Goal: Transaction & Acquisition: Purchase product/service

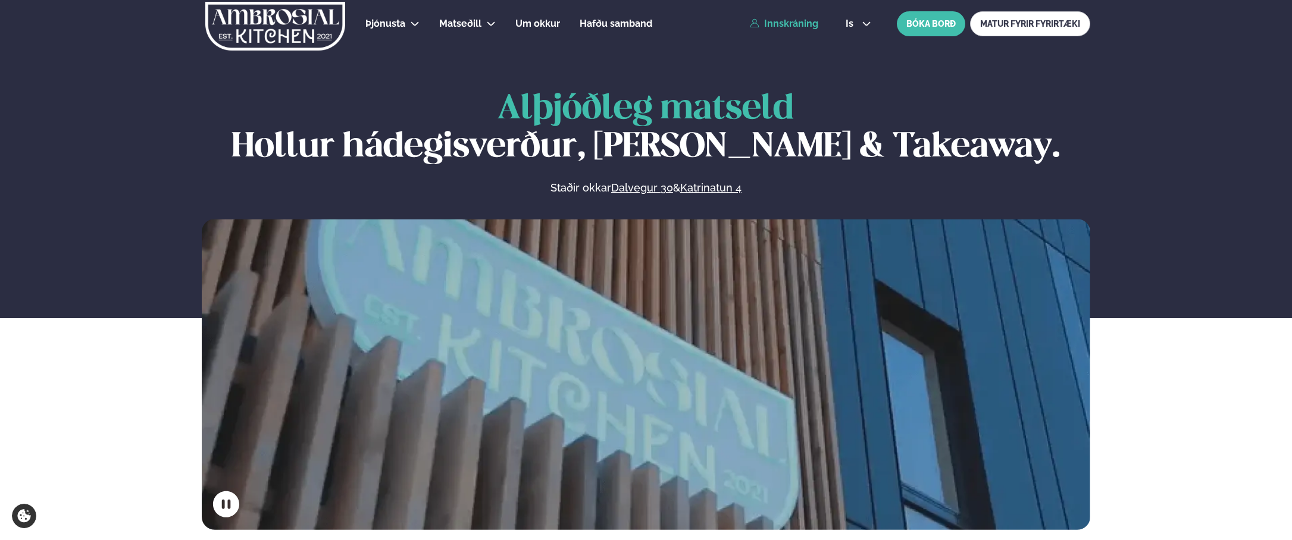
click at [800, 27] on link "Innskráning" at bounding box center [784, 23] width 68 height 11
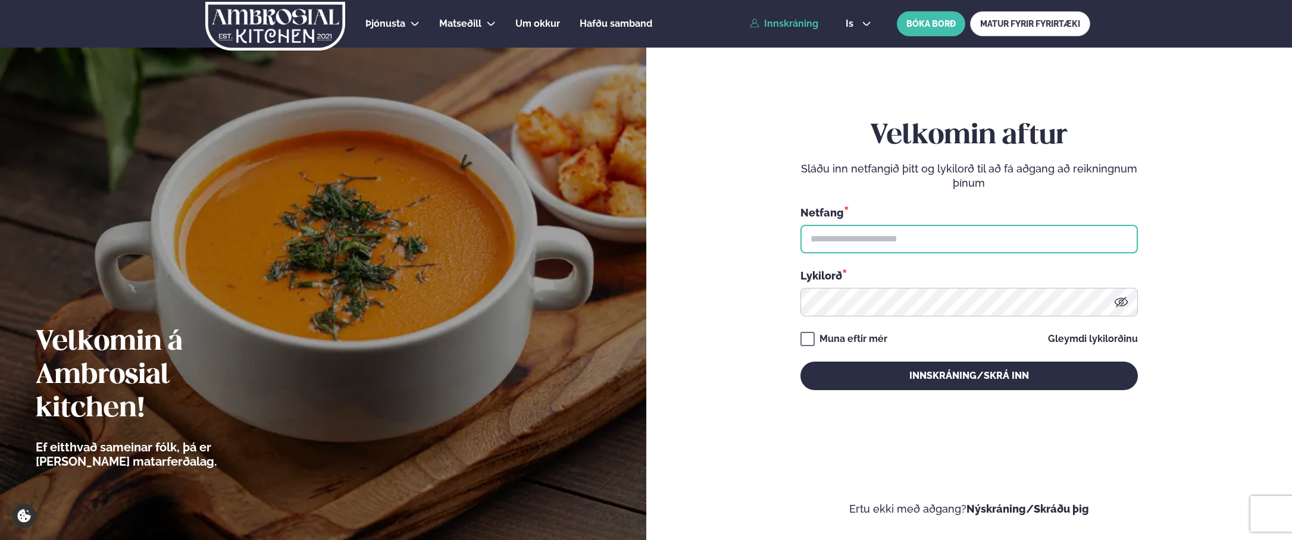
click at [862, 239] on input "text" at bounding box center [968, 239] width 337 height 29
type input "**********"
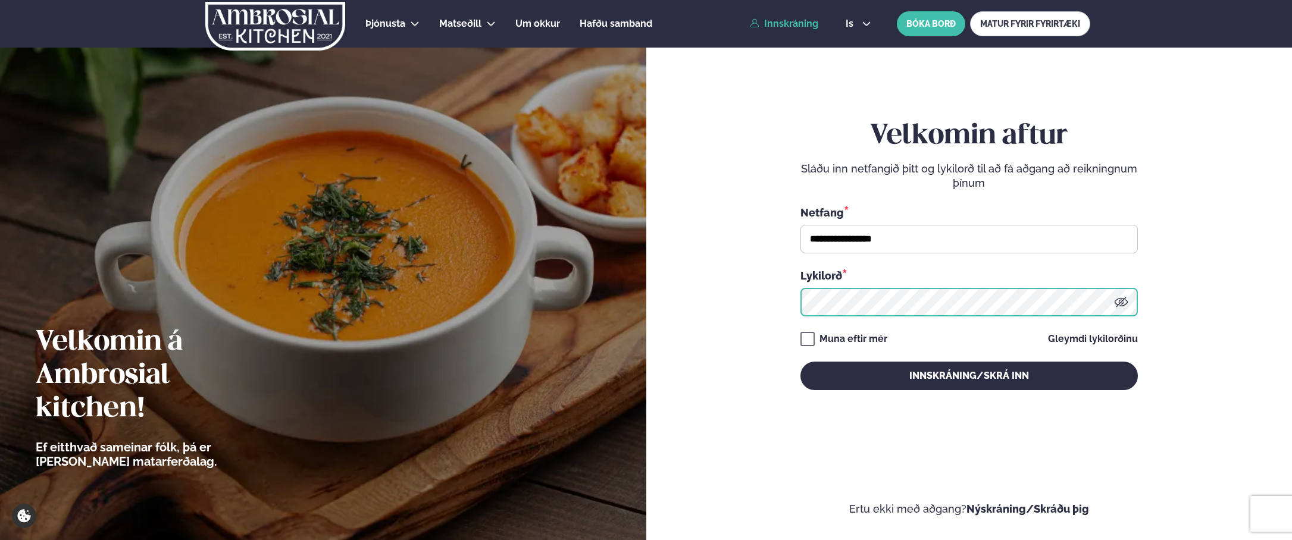
click at [800, 362] on button "Innskráning/Skrá inn" at bounding box center [968, 376] width 337 height 29
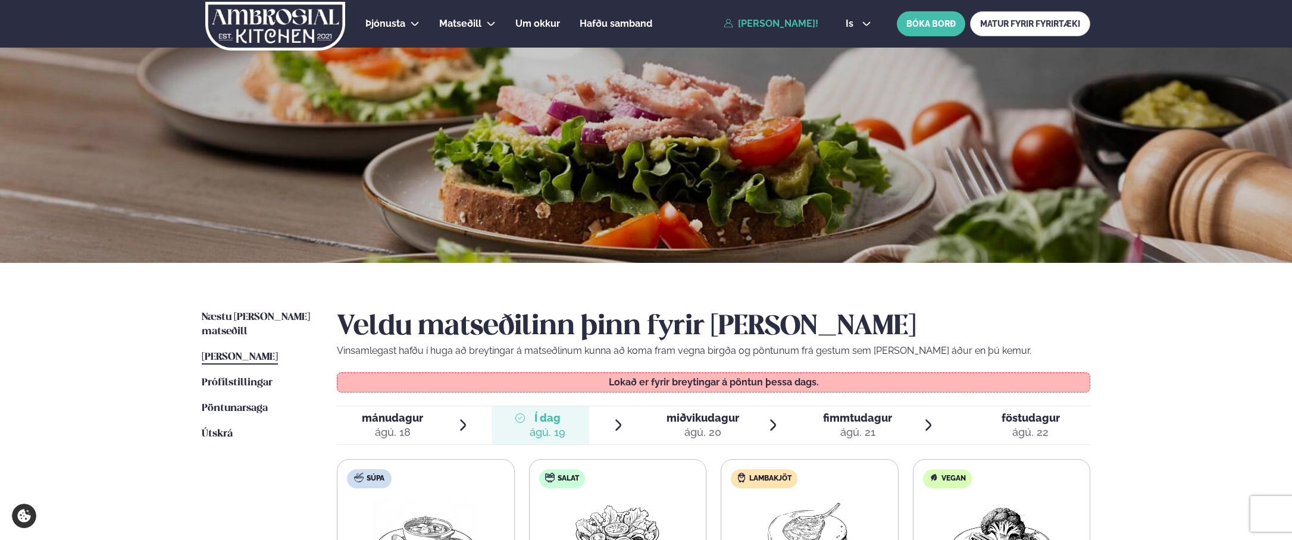
scroll to position [119, 0]
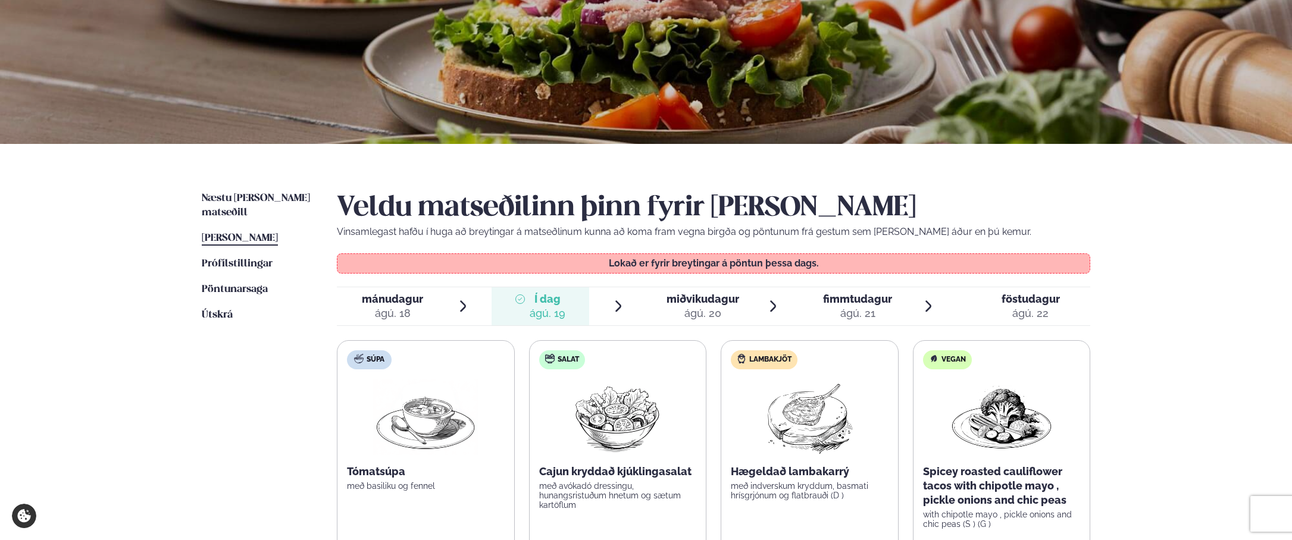
click at [682, 310] on div "ágú. 20" at bounding box center [702, 313] width 73 height 14
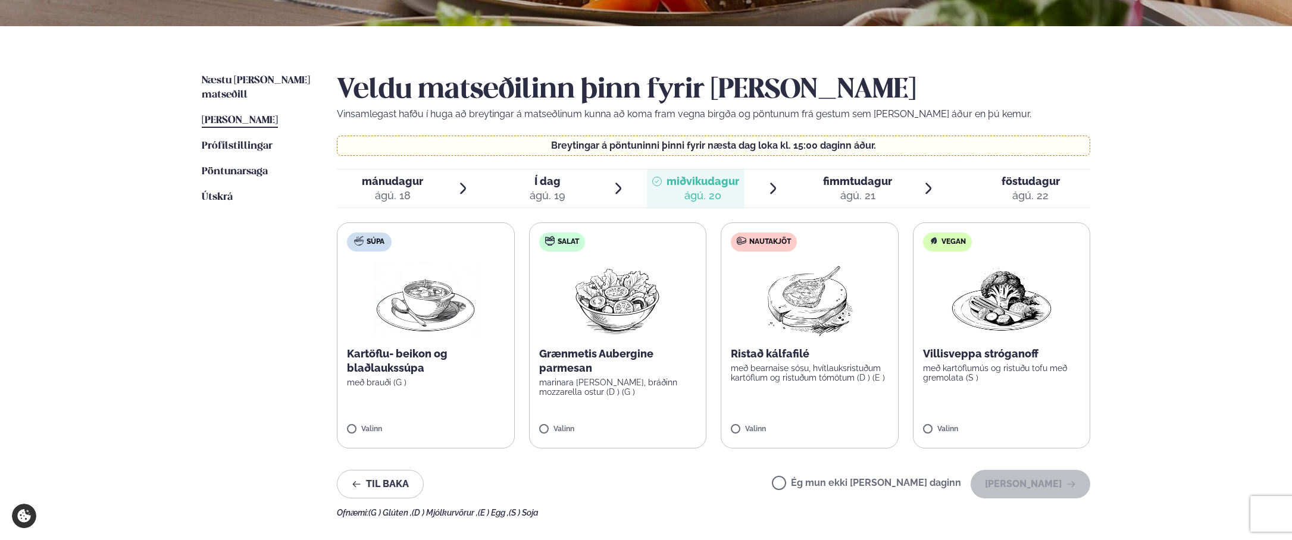
scroll to position [238, 0]
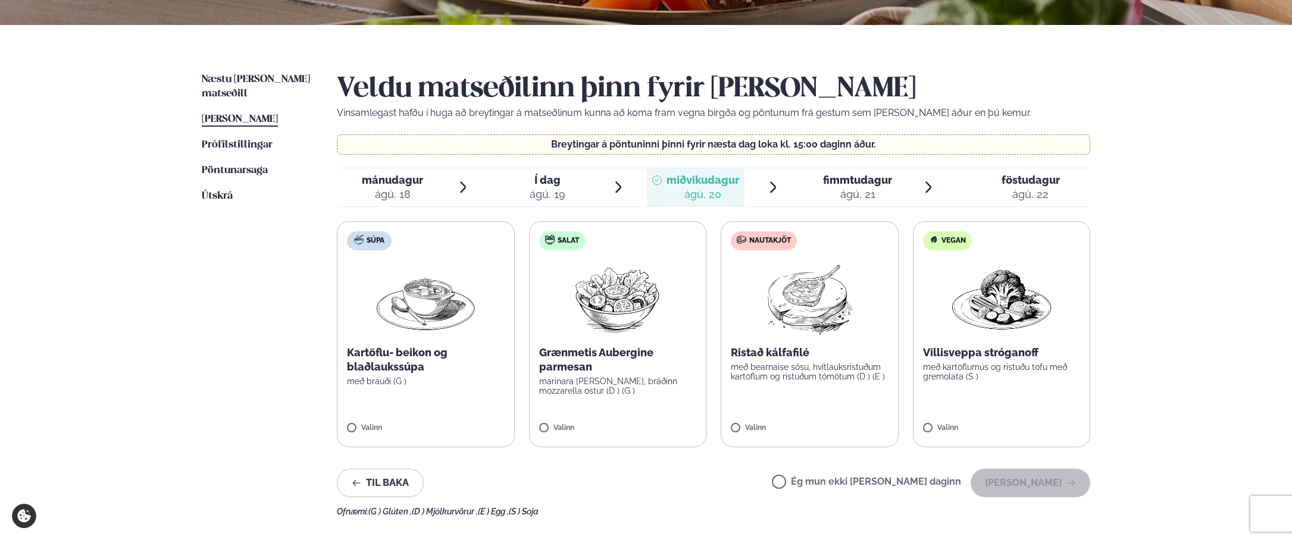
click at [586, 394] on p "marinara [PERSON_NAME], bráðinn mozzarella ostur (D ) (G )" at bounding box center [618, 386] width 158 height 19
click at [1075, 476] on button "[PERSON_NAME]" at bounding box center [1030, 483] width 120 height 29
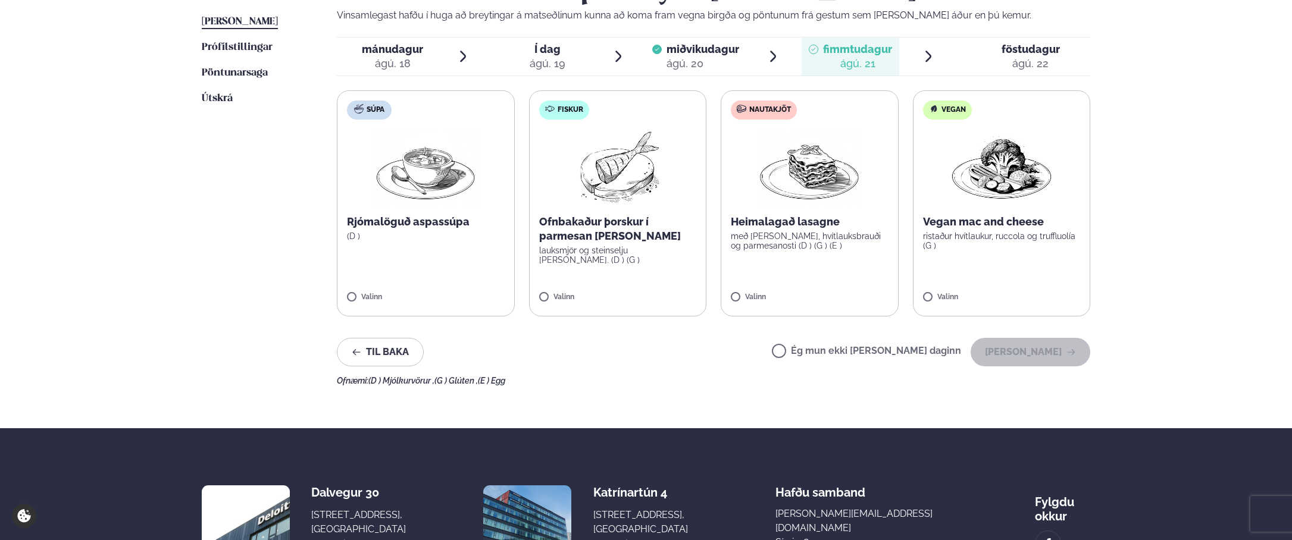
scroll to position [298, 0]
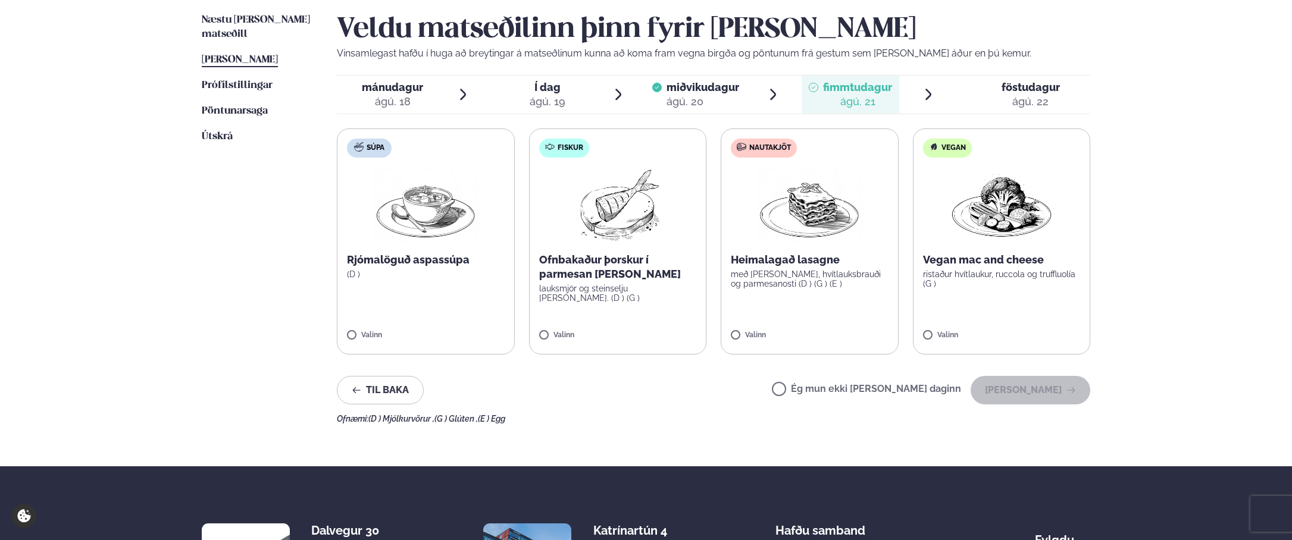
click at [653, 275] on p "Ofnbakaður þorskur í parmesan [PERSON_NAME]" at bounding box center [618, 267] width 158 height 29
click at [1017, 389] on button "[PERSON_NAME]" at bounding box center [1030, 390] width 120 height 29
